Goal: Communication & Community: Answer question/provide support

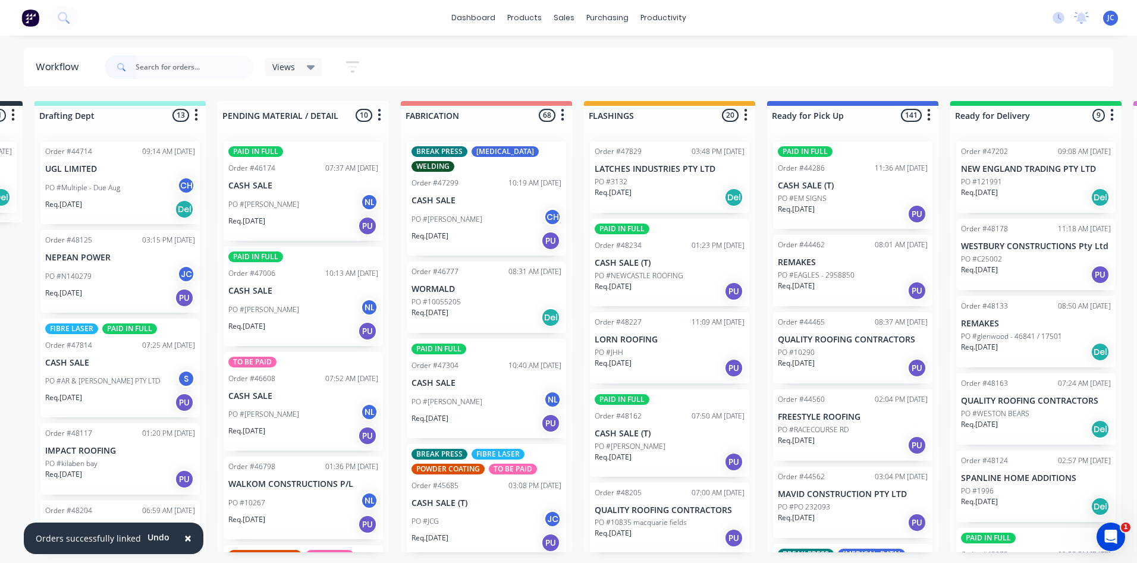
scroll to position [2320, 0]
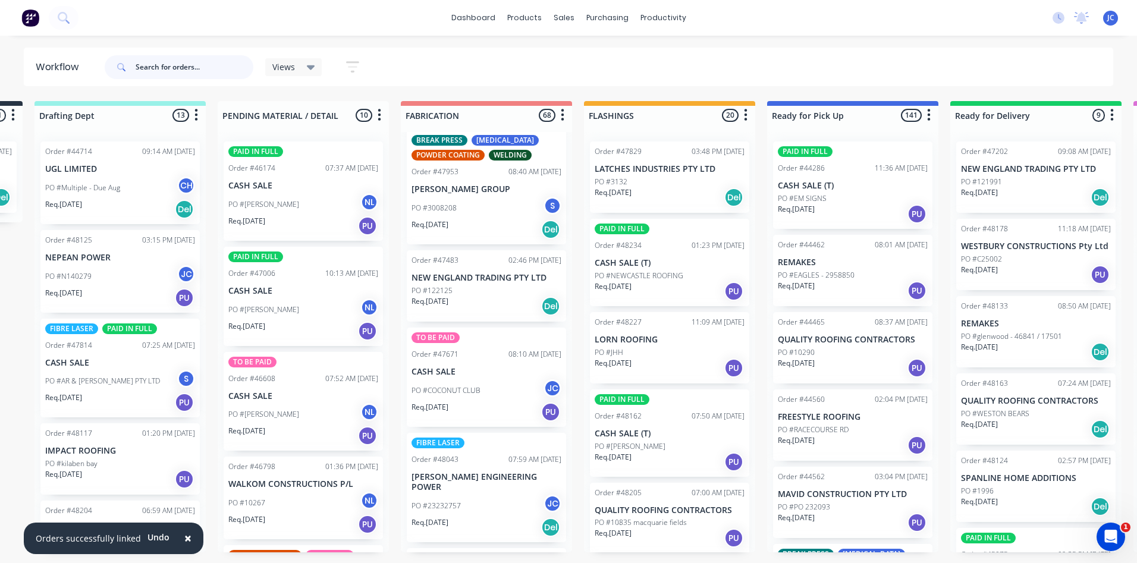
click at [166, 67] on input "text" at bounding box center [195, 67] width 118 height 24
type input "47111"
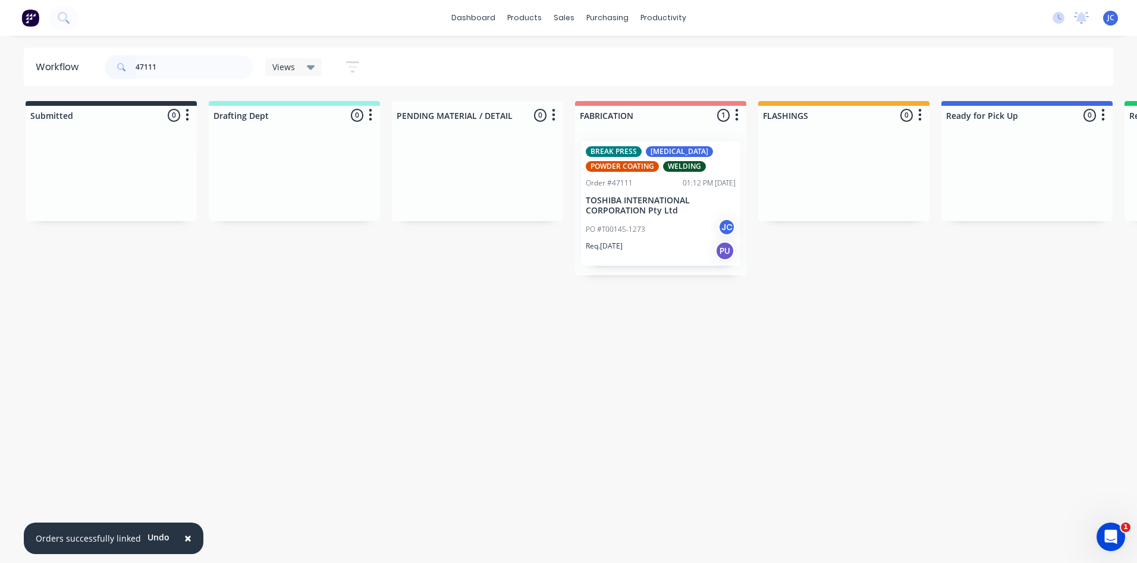
click at [659, 203] on p "TOSHIBA INTERNATIONAL CORPORATION Pty Ltd" at bounding box center [661, 206] width 150 height 20
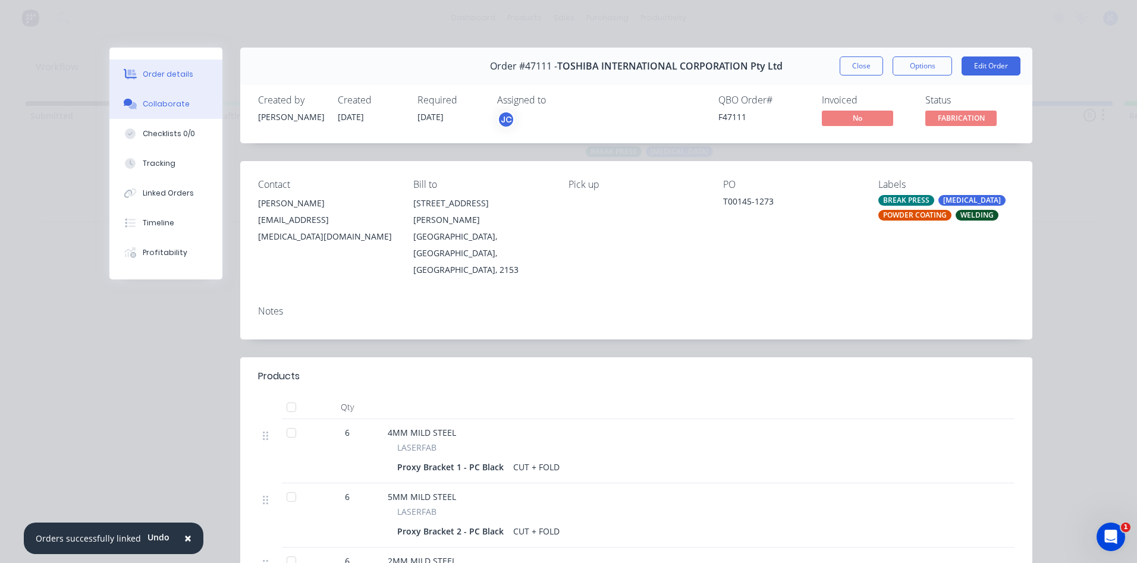
click at [154, 102] on div "Collaborate" at bounding box center [166, 104] width 47 height 11
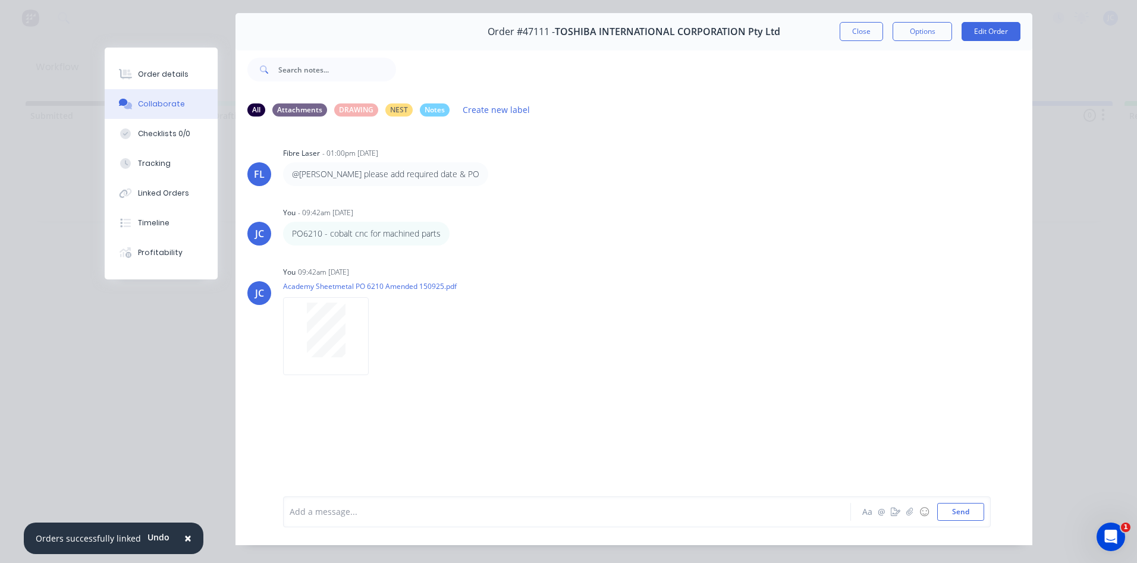
scroll to position [63, 0]
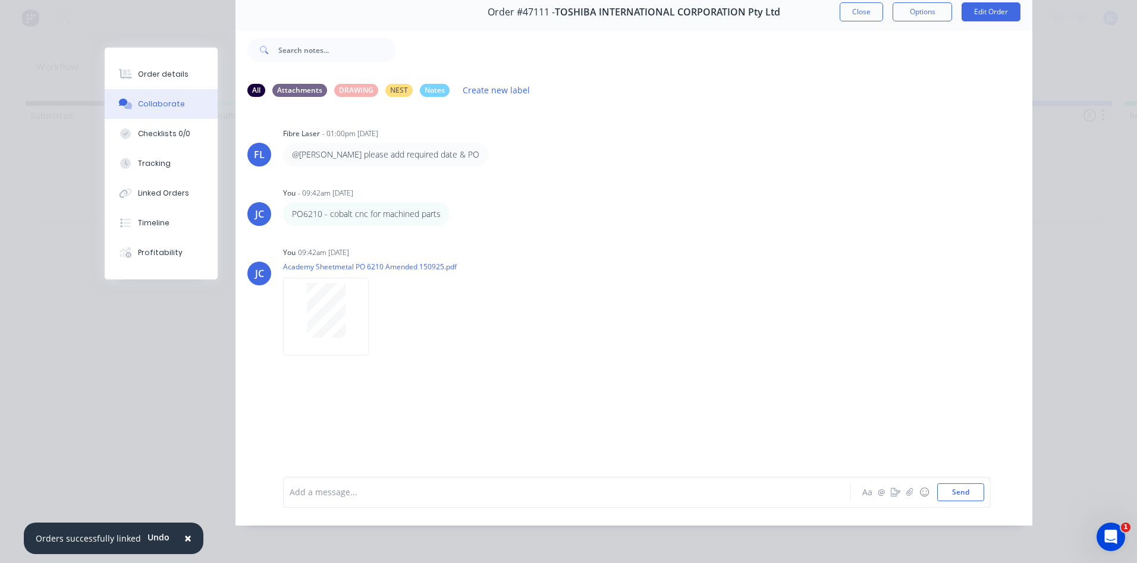
click at [364, 488] on div at bounding box center [550, 492] width 520 height 12
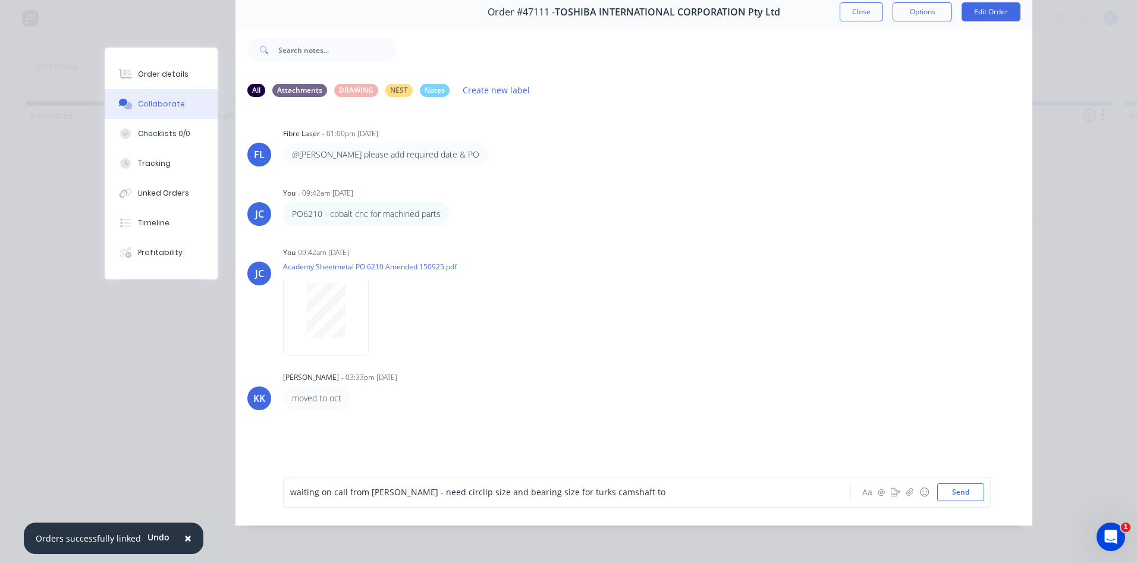
click at [446, 491] on span "waiting on call from [PERSON_NAME] - need circlip size and bearing size for tur…" at bounding box center [477, 492] width 375 height 11
click at [683, 494] on div "waiting on call from [PERSON_NAME] - need details on circlip size and bearing s…" at bounding box center [550, 492] width 520 height 12
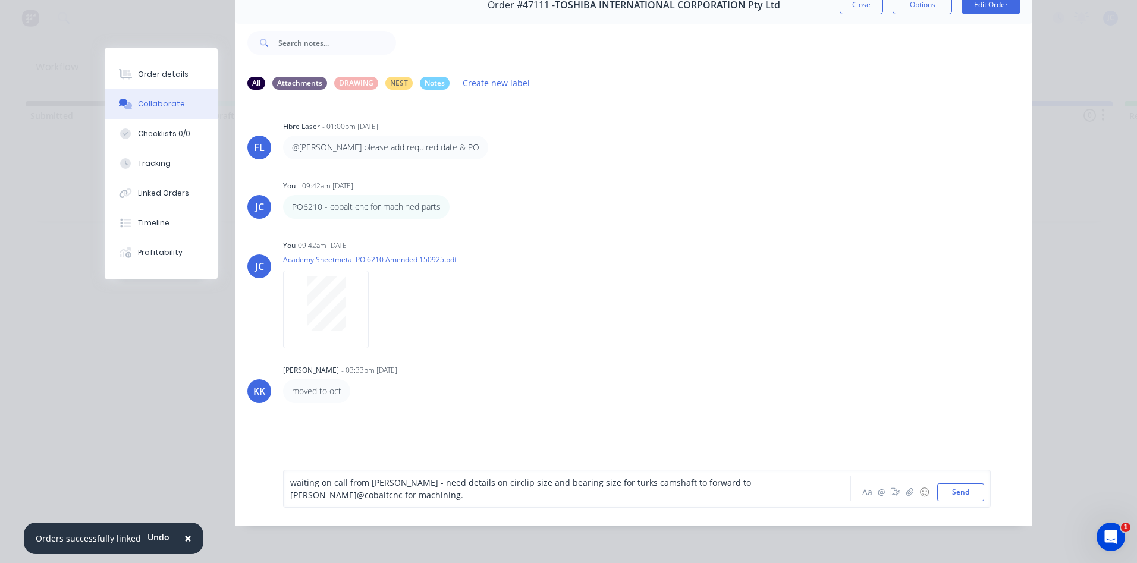
click at [378, 501] on div "waiting on call from [PERSON_NAME] - need details on circlip size and bearing s…" at bounding box center [550, 488] width 520 height 25
click at [965, 501] on button "Send" at bounding box center [960, 493] width 47 height 18
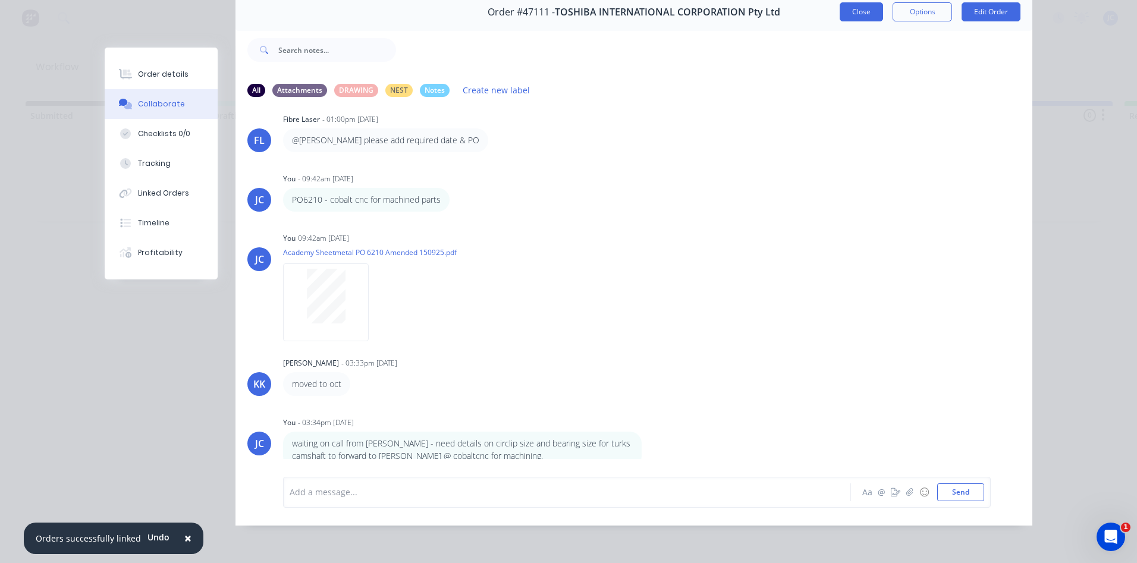
click at [861, 8] on button "Close" at bounding box center [861, 11] width 43 height 19
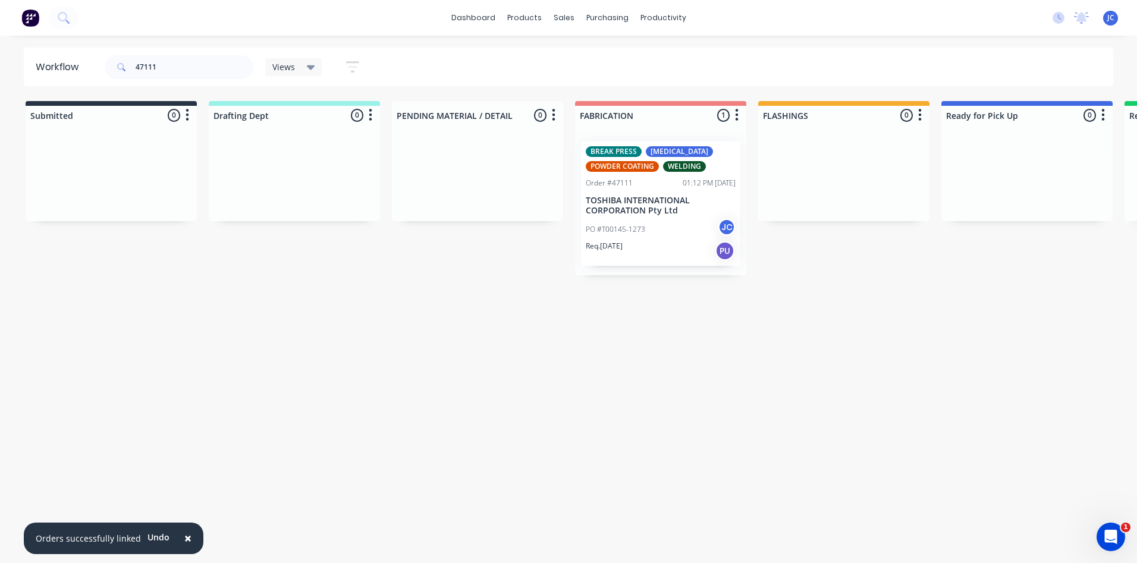
click at [950, 443] on div "Workflow 47111 Views Save new view None (Default) edit [PERSON_NAME] edit [PERS…" at bounding box center [568, 294] width 1137 height 492
click at [660, 217] on div "BREAK PRESS [MEDICAL_DATA] POWDER COATING WELDING Order #47111 01:12 PM [DATE] …" at bounding box center [660, 204] width 159 height 124
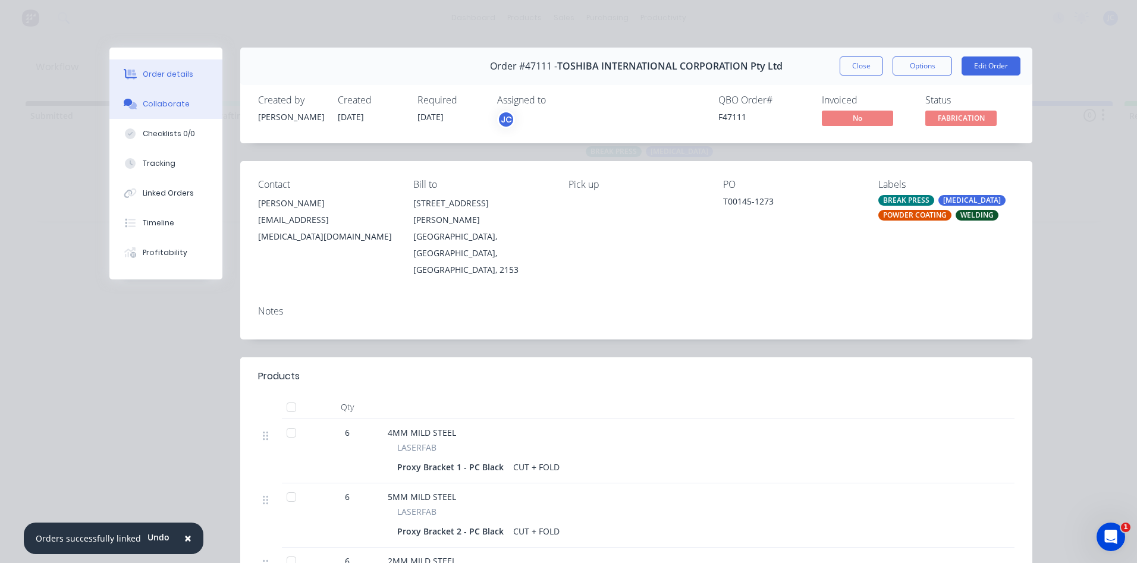
click at [152, 106] on div "Collaborate" at bounding box center [166, 104] width 47 height 11
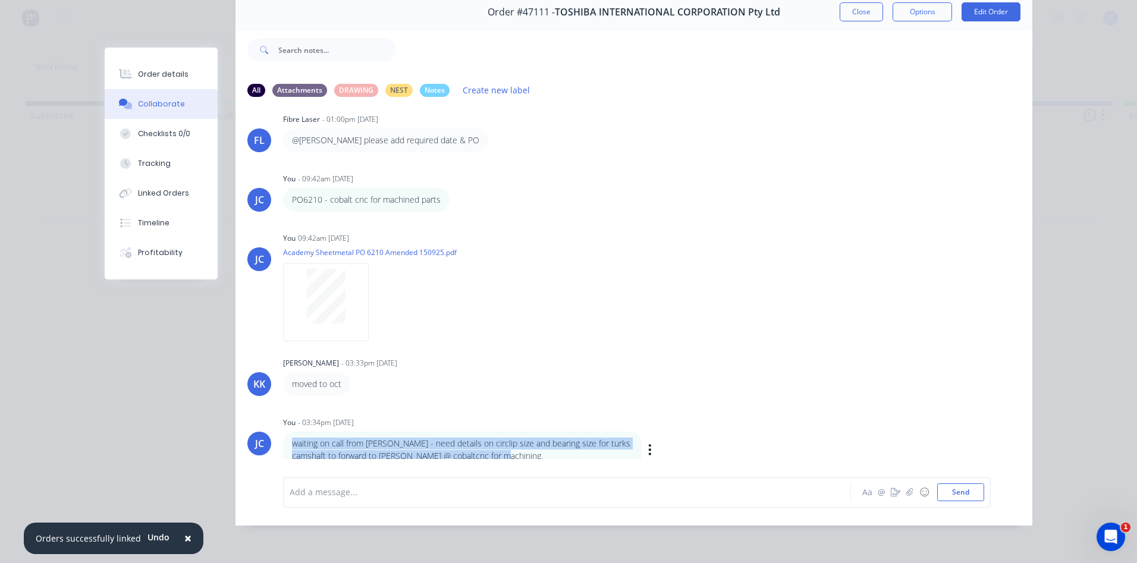
drag, startPoint x: 288, startPoint y: 436, endPoint x: 519, endPoint y: 448, distance: 231.1
click at [519, 448] on p "waiting on call from [PERSON_NAME] - need details on circlip size and bearing s…" at bounding box center [462, 450] width 341 height 24
copy p "waiting on call from [PERSON_NAME] - need details on circlip size and bearing s…"
